Goal: Task Accomplishment & Management: Manage account settings

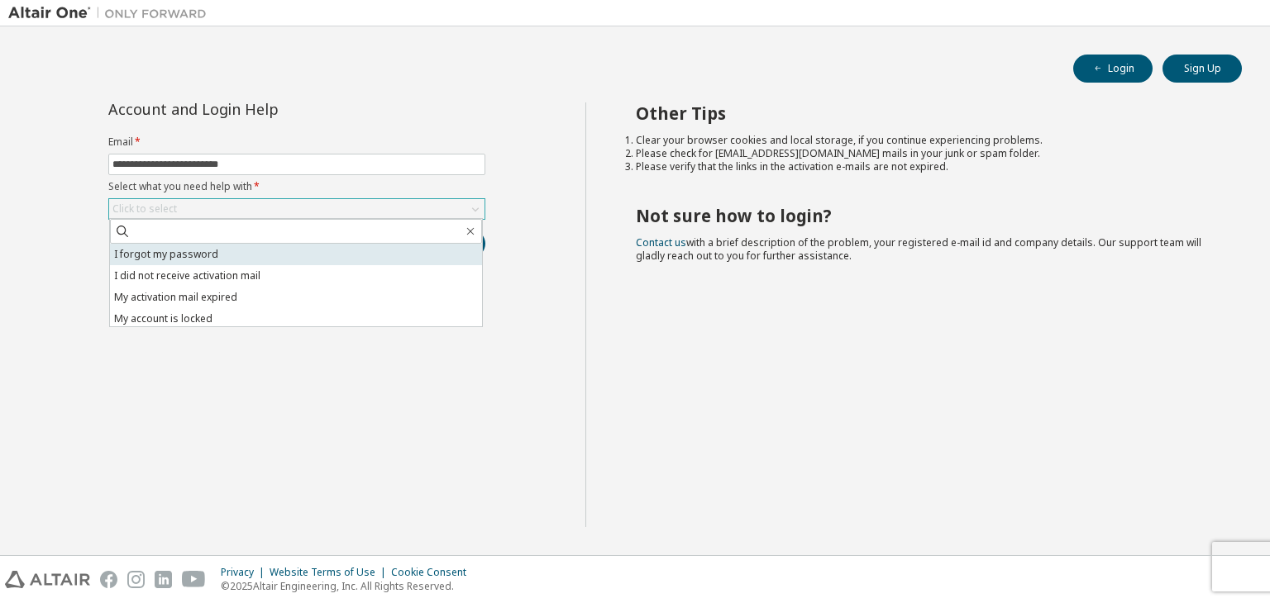
click at [241, 258] on li "I forgot my password" at bounding box center [296, 254] width 372 height 21
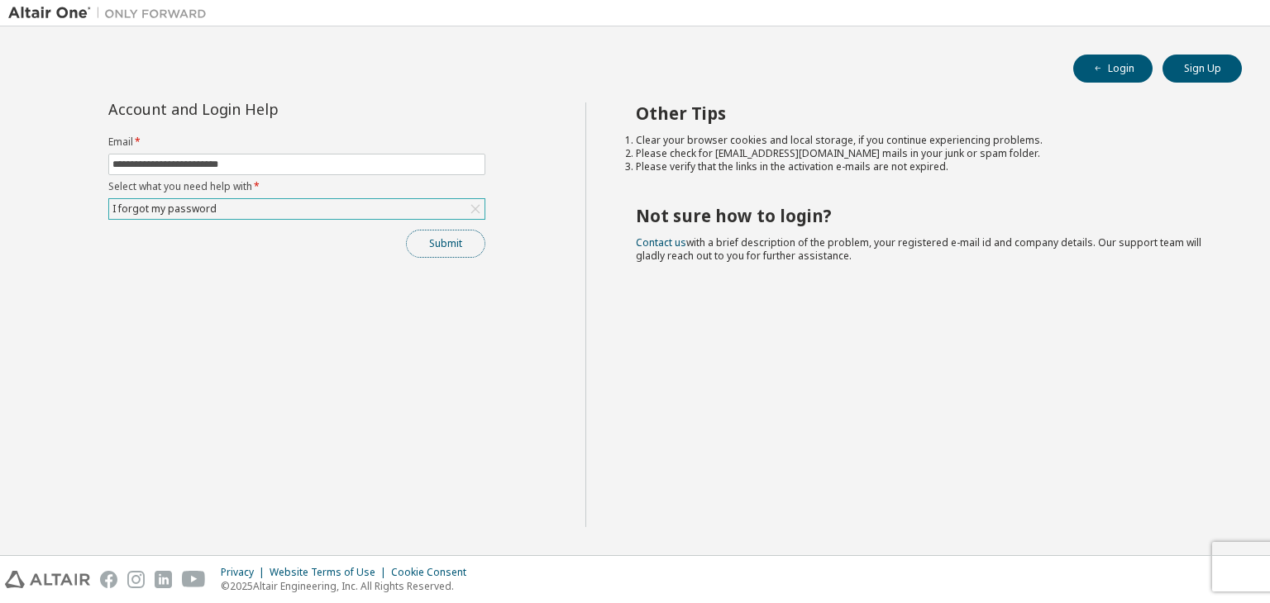
click at [452, 245] on button "Submit" at bounding box center [445, 244] width 79 height 28
drag, startPoint x: 644, startPoint y: 107, endPoint x: 956, endPoint y: 319, distance: 377.8
click at [956, 319] on div "Other Tips Clear your browser cookies and local storage, if you continue experi…" at bounding box center [923, 314] width 677 height 425
click at [917, 329] on div "Other Tips Clear your browser cookies and local storage, if you continue experi…" at bounding box center [923, 314] width 677 height 425
click at [274, 200] on div "I forgot my password" at bounding box center [296, 209] width 375 height 20
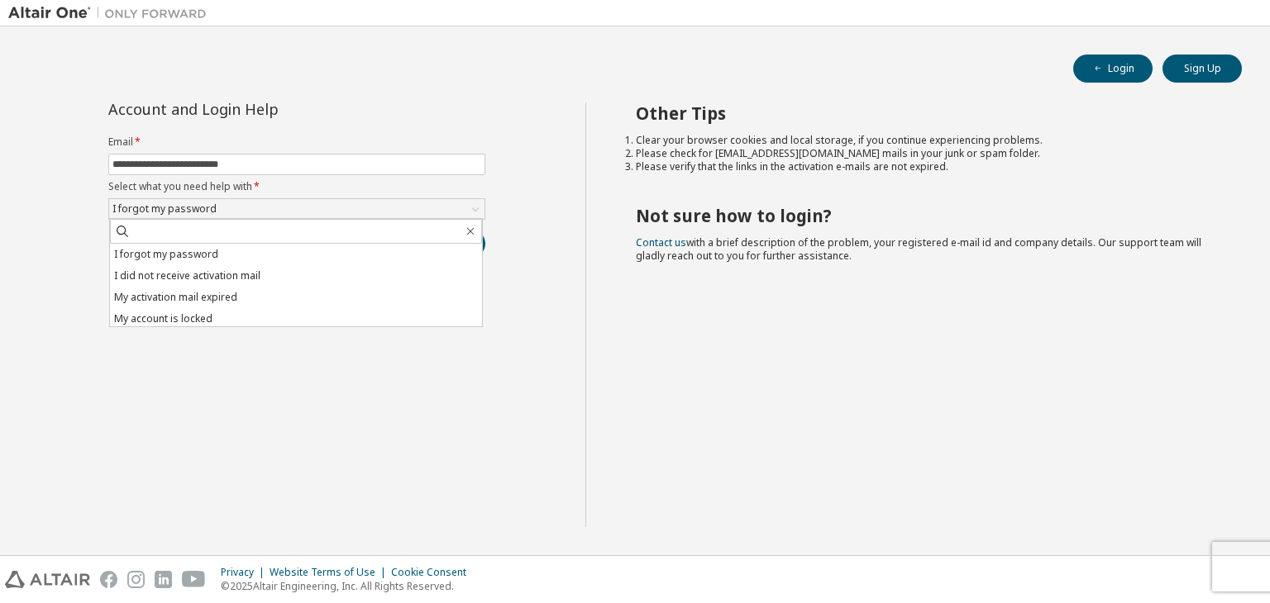
click at [648, 219] on h2 "Not sure how to login?" at bounding box center [924, 215] width 577 height 21
